Goal: Task Accomplishment & Management: Use online tool/utility

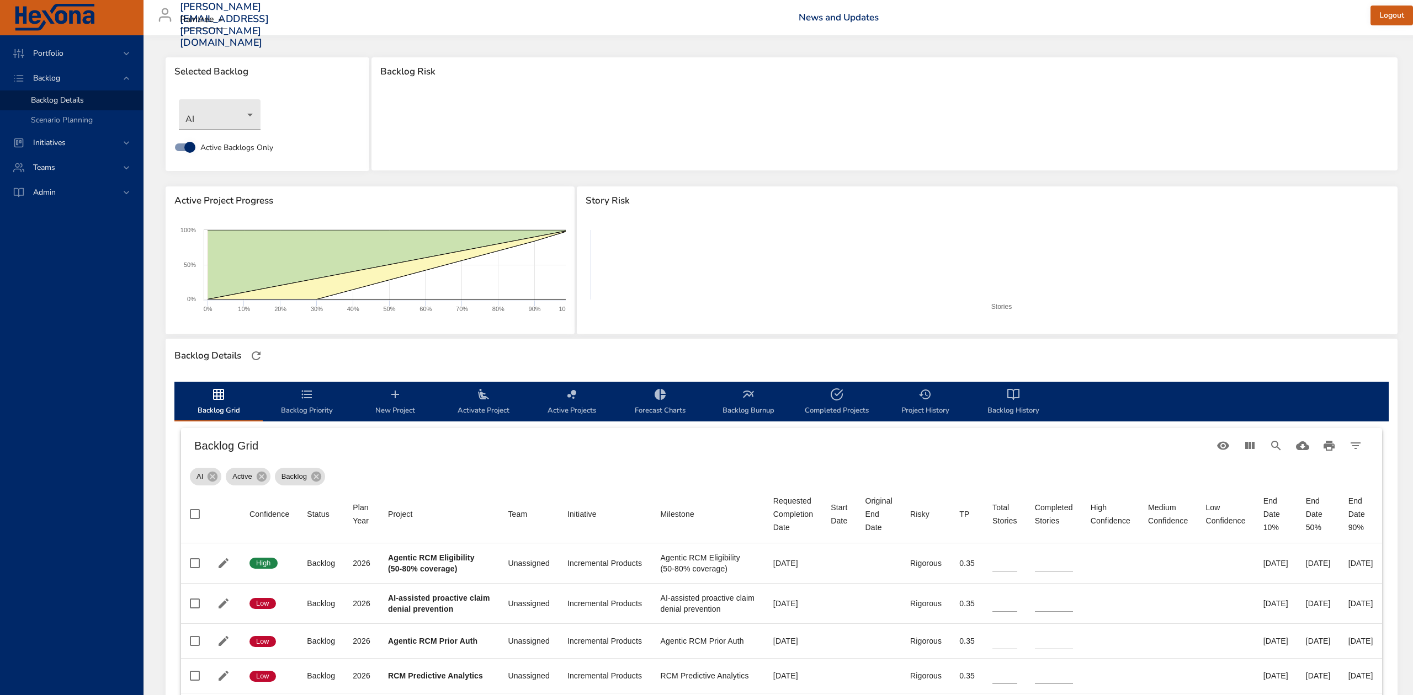
click at [249, 114] on body "Portfolio Backlog Backlog Details Scenario Planning Initiatives Teams Admin [PE…" at bounding box center [706, 347] width 1413 height 695
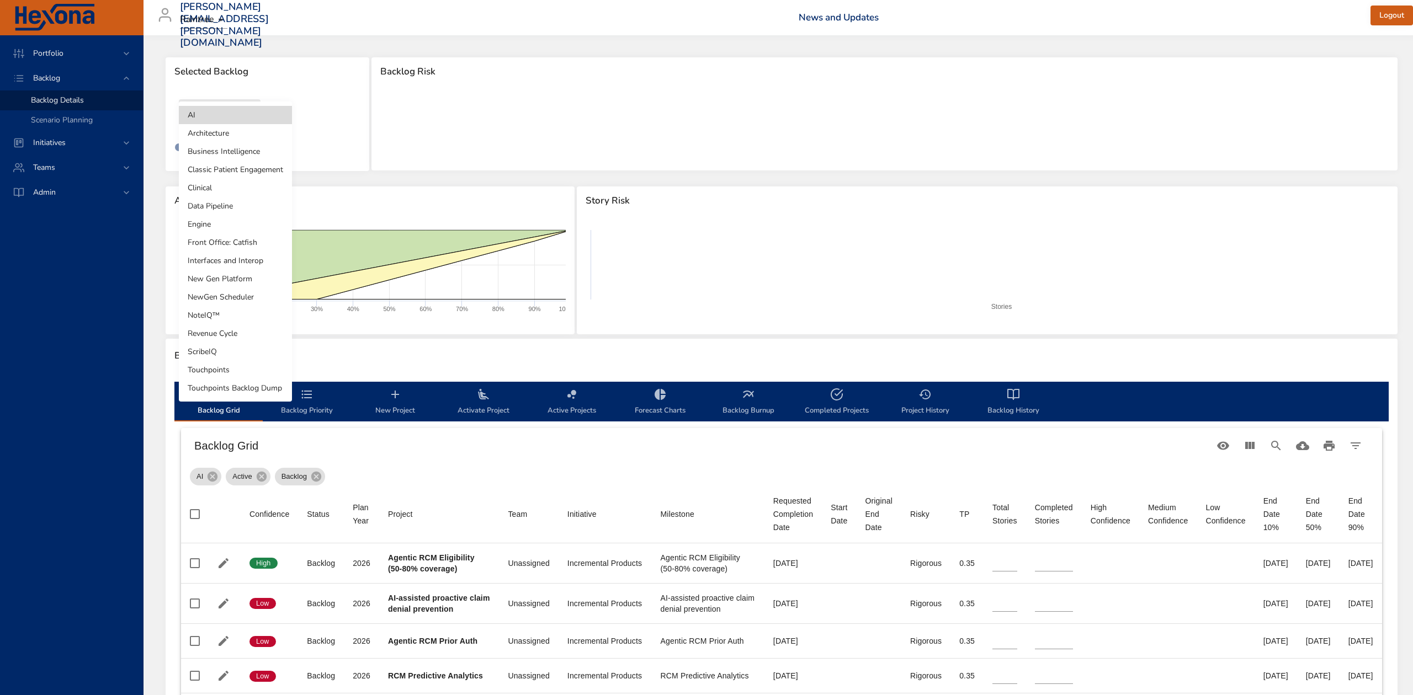
click at [256, 371] on li "Touchpoints" at bounding box center [235, 370] width 113 height 18
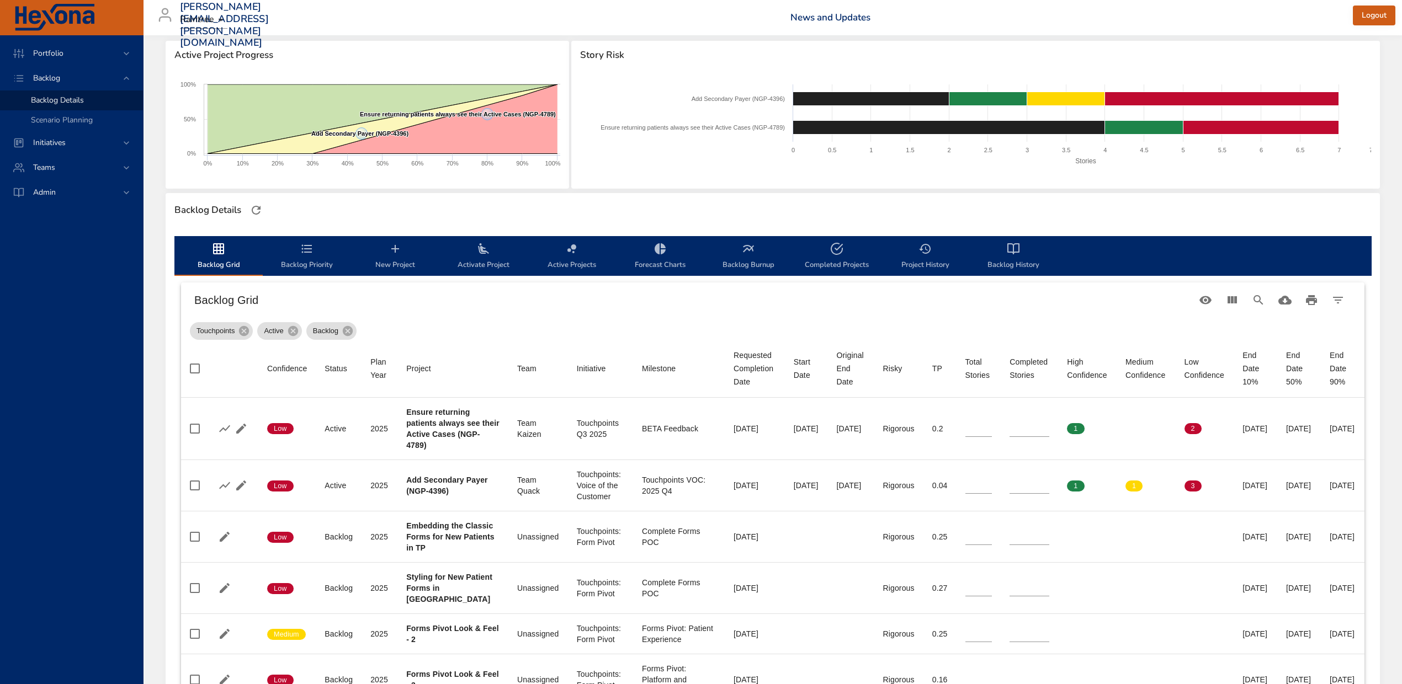
scroll to position [147, 0]
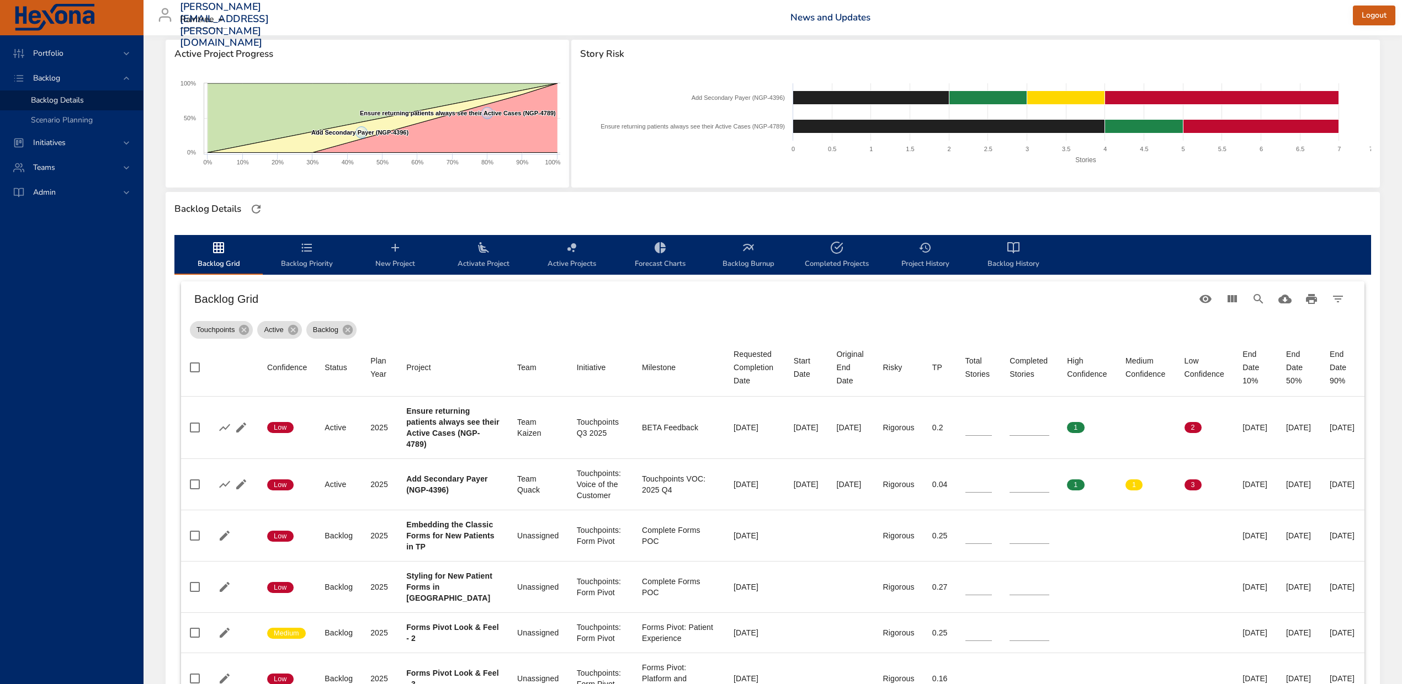
click at [1018, 245] on icon "backlog-tab" at bounding box center [1013, 247] width 13 height 13
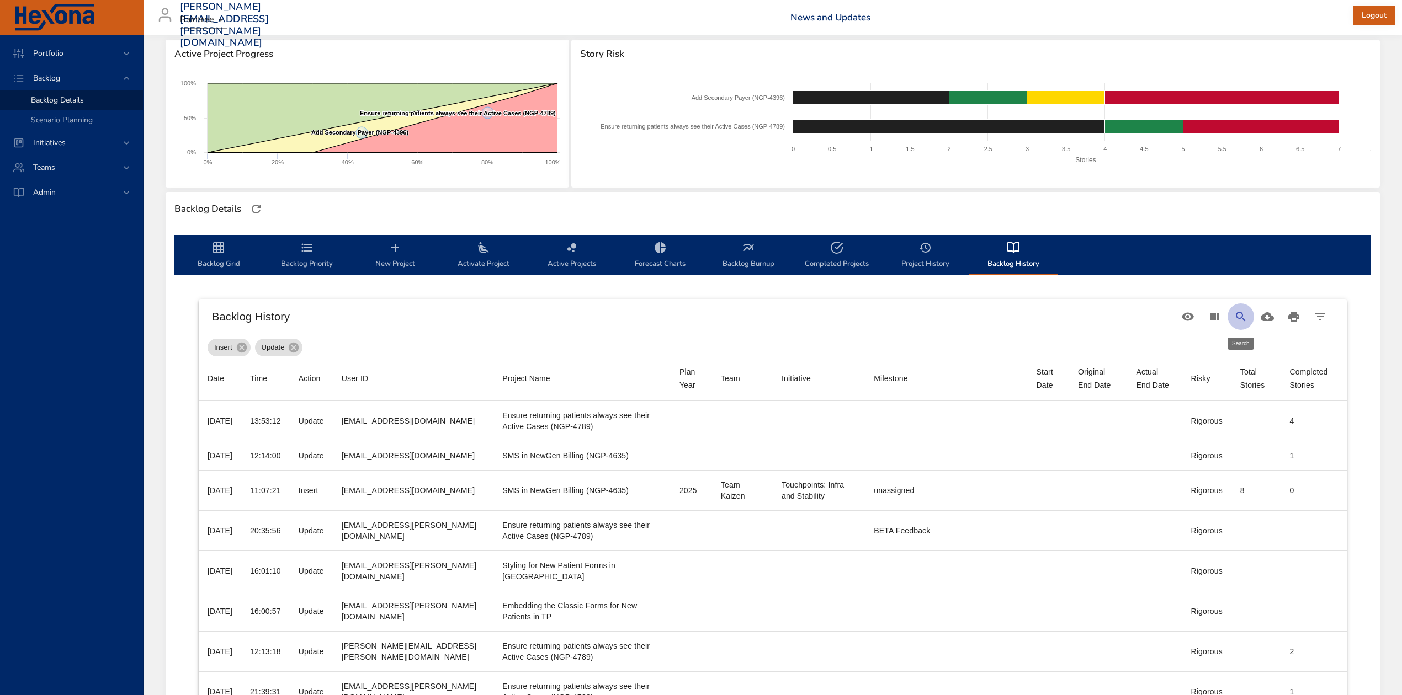
click at [1241, 311] on icon "Search" at bounding box center [1240, 316] width 13 height 13
type input "*"
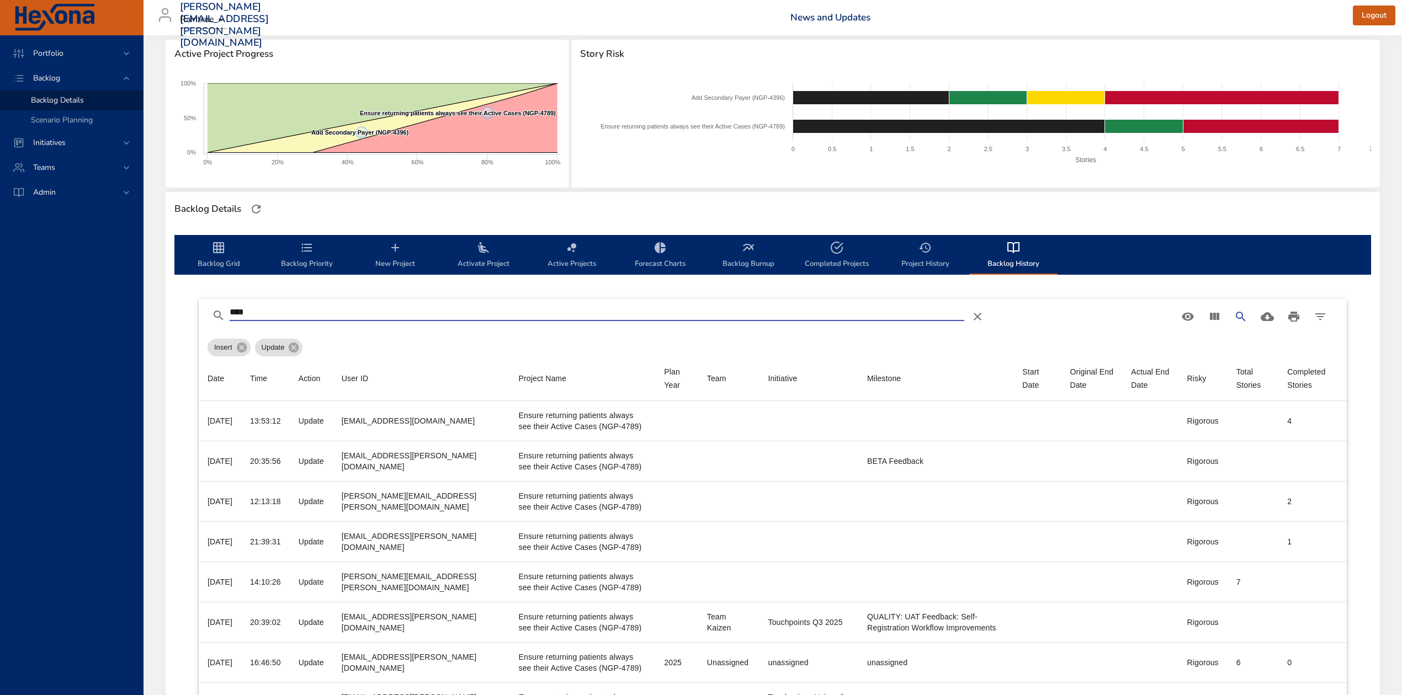
type input "****"
click at [214, 247] on icon "backlog-tab" at bounding box center [218, 247] width 11 height 11
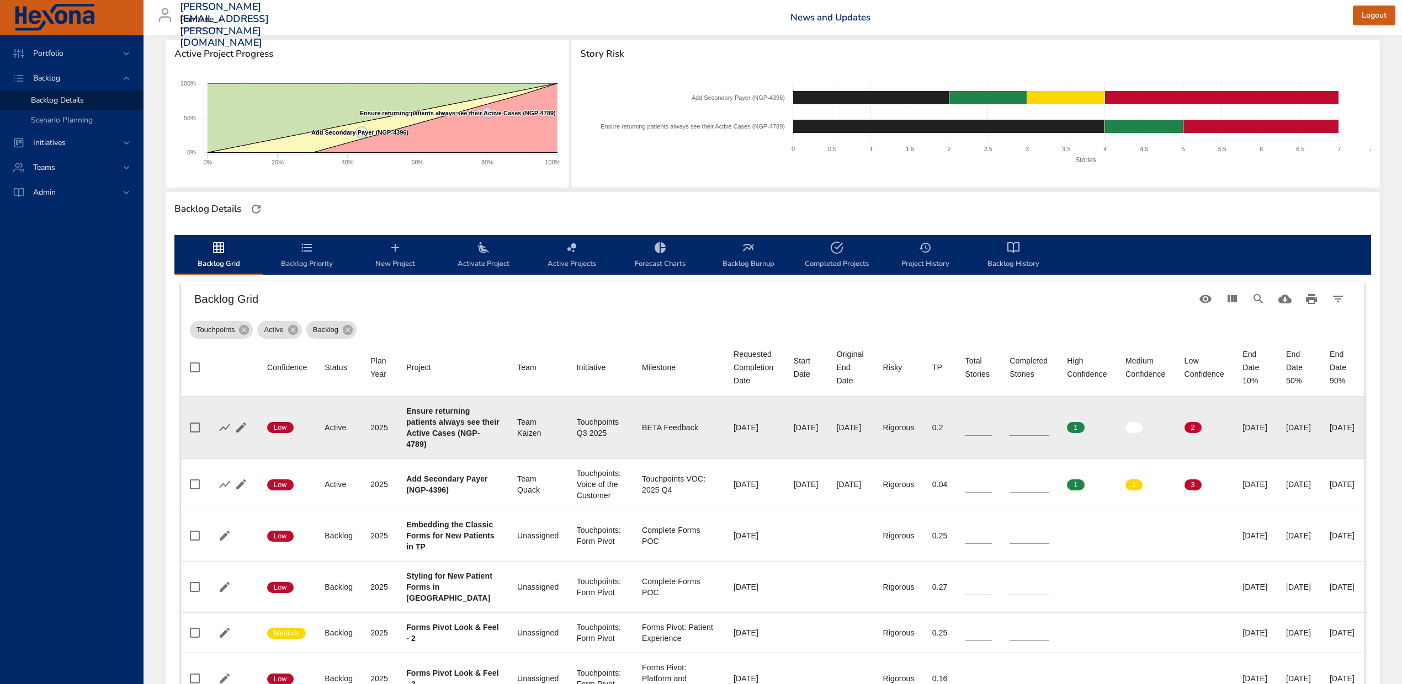
type input "*"
click at [1027, 429] on input "*" at bounding box center [1029, 427] width 40 height 17
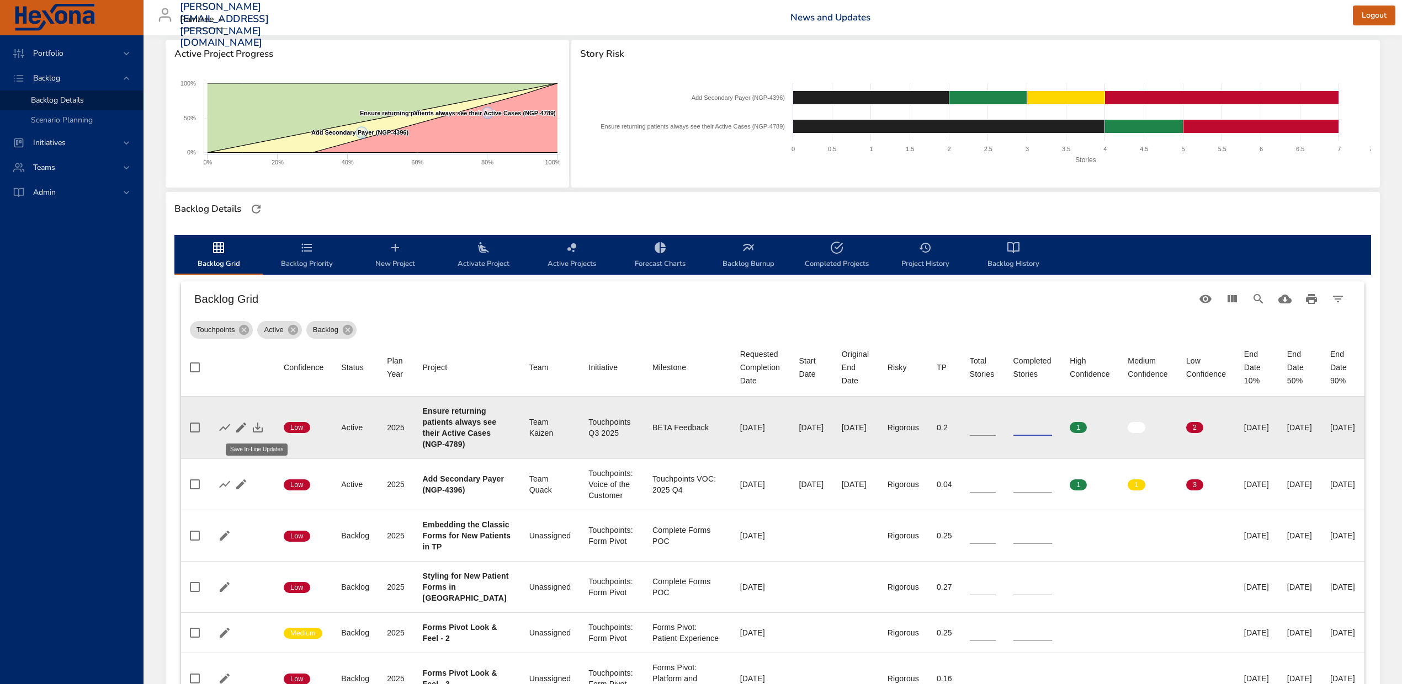
click at [257, 424] on icon "button" at bounding box center [258, 428] width 10 height 10
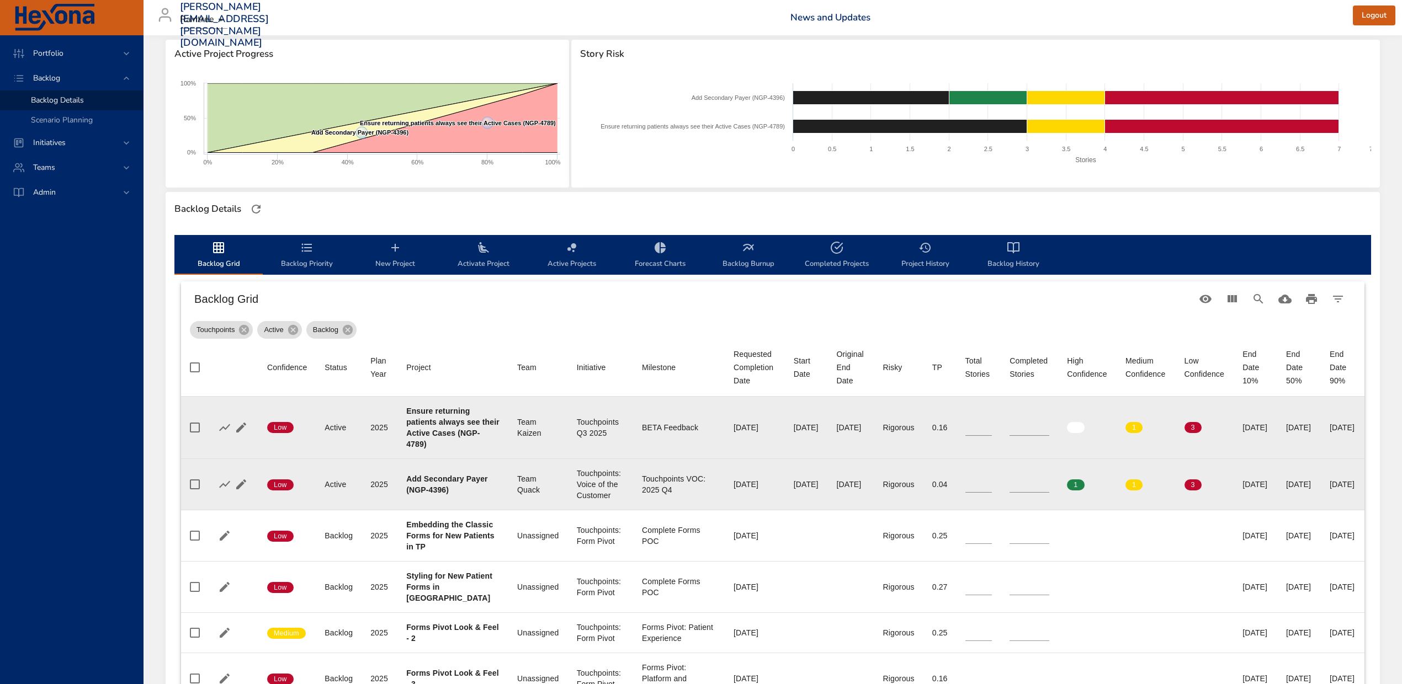
click at [1025, 482] on input "*" at bounding box center [1029, 484] width 40 height 17
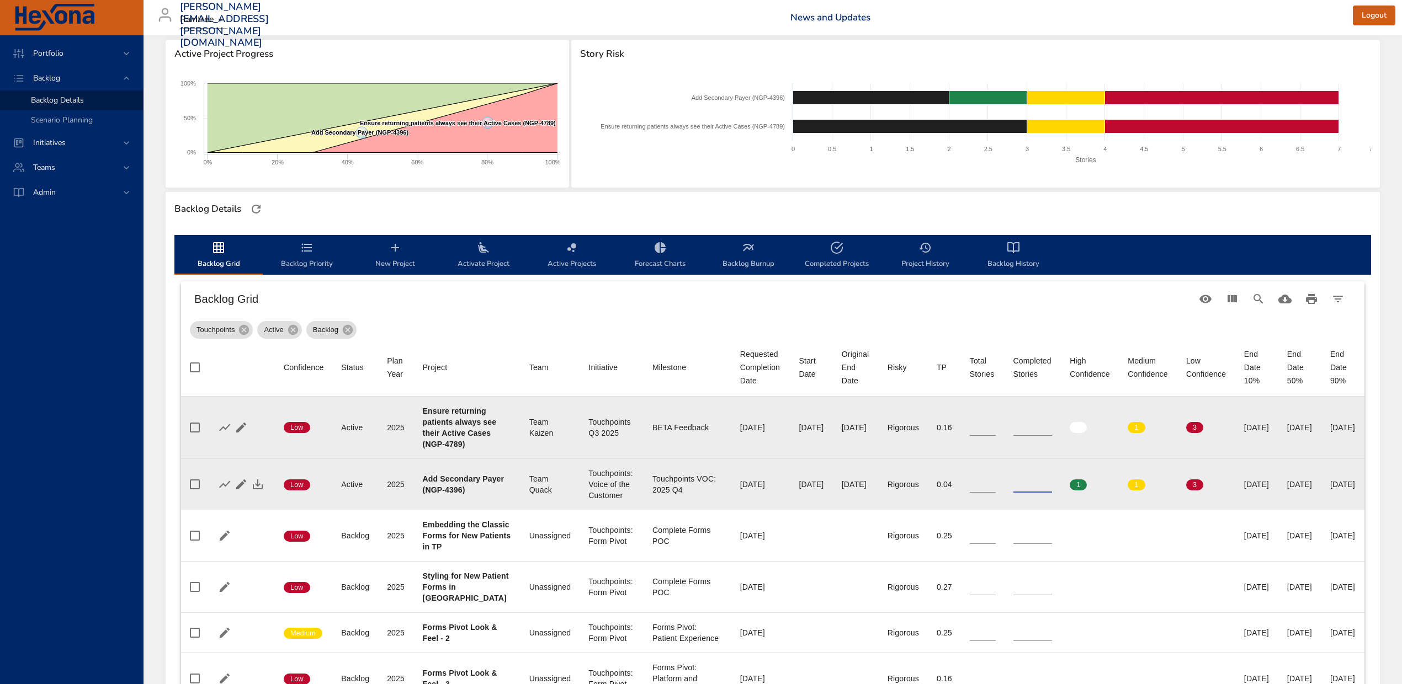
click at [1042, 482] on input "*" at bounding box center [1032, 484] width 39 height 17
type input "*"
click at [1042, 488] on input "*" at bounding box center [1032, 484] width 39 height 17
type input "*"
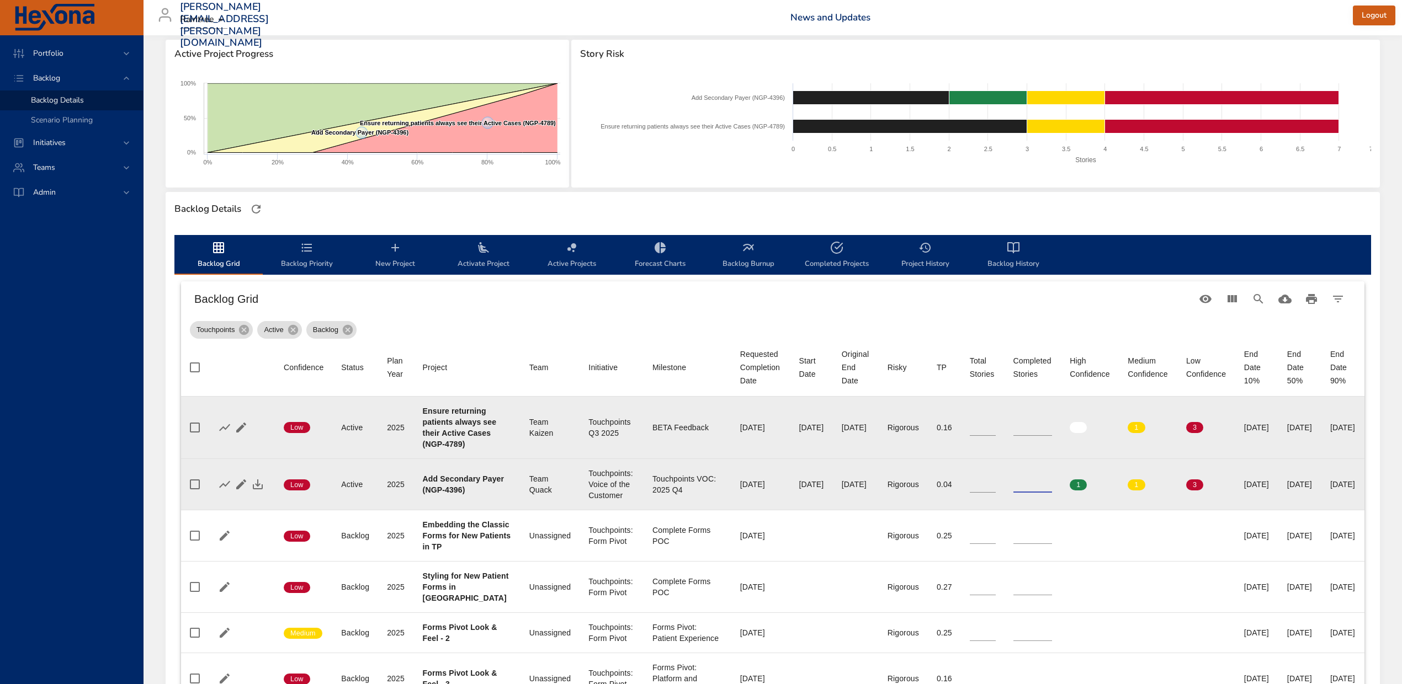
click at [986, 478] on input "*" at bounding box center [983, 484] width 26 height 17
click at [251, 482] on icon "button" at bounding box center [257, 484] width 13 height 13
